Goal: Task Accomplishment & Management: Complete application form

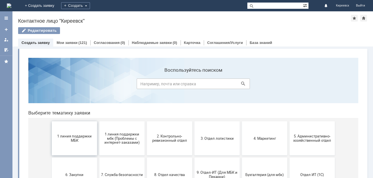
click at [88, 142] on span "1 линия поддержки МБК" at bounding box center [75, 138] width 42 height 9
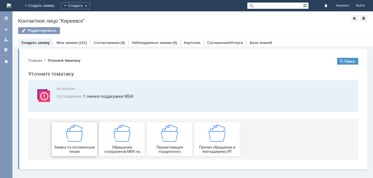
click at [84, 140] on div "Заявка по отложенным чекам" at bounding box center [75, 139] width 42 height 29
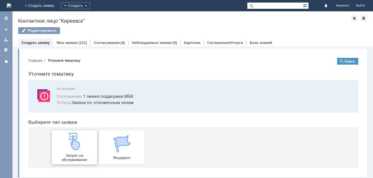
click at [84, 140] on div "Запрос на обслуживание" at bounding box center [75, 147] width 42 height 29
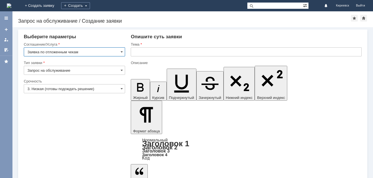
click at [152, 50] on input "text" at bounding box center [246, 51] width 231 height 9
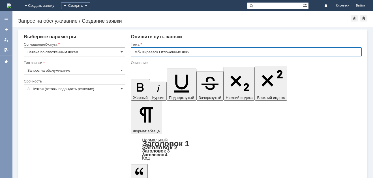
type input "Мбк Киреевск Отложенные чеки"
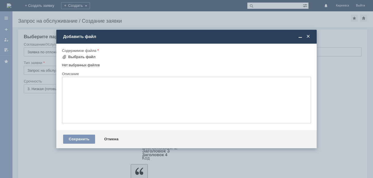
click at [84, 53] on div "Содержимое файла" at bounding box center [186, 50] width 249 height 5
click at [85, 58] on div "Выбрать файл" at bounding box center [81, 57] width 27 height 5
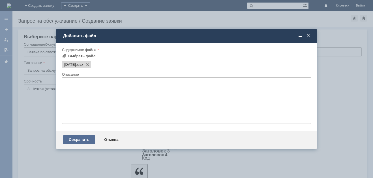
click at [77, 142] on div "Сохранить" at bounding box center [79, 139] width 32 height 9
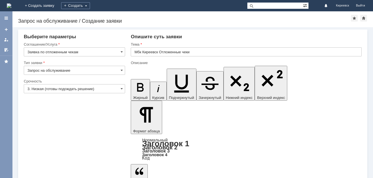
click at [49, 88] on input "3. Низкая (готовы подождать решение)" at bounding box center [74, 88] width 101 height 9
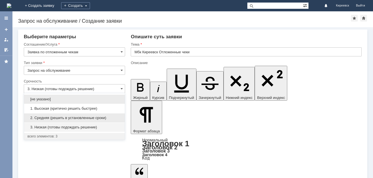
click at [47, 117] on span "2. Средняя (решить в установленные сроки)" at bounding box center [74, 118] width 94 height 5
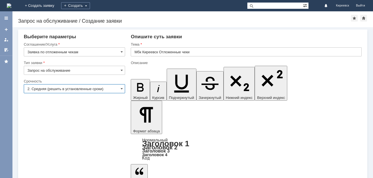
type input "2. Средняя (решить в установленные сроки)"
